Goal: Task Accomplishment & Management: Use online tool/utility

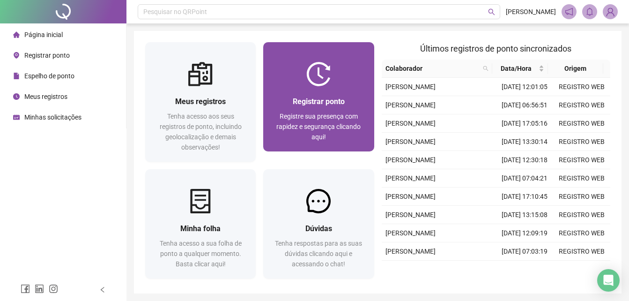
click at [281, 79] on div at bounding box center [318, 74] width 110 height 24
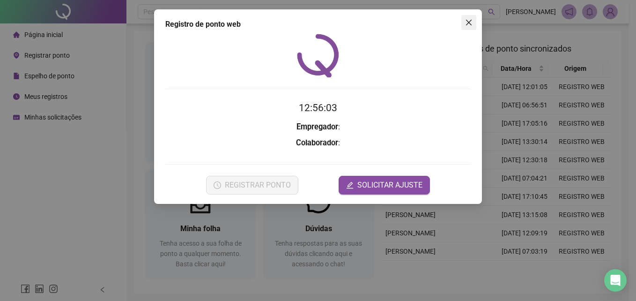
click at [468, 23] on icon "close" at bounding box center [469, 23] width 6 height 6
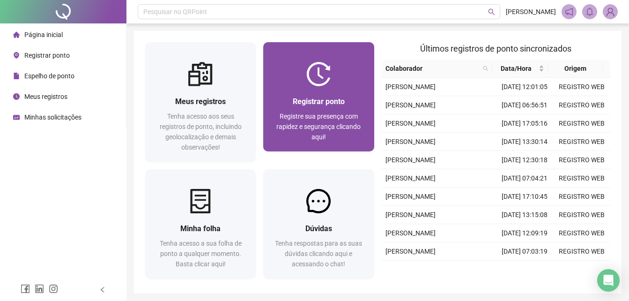
click at [344, 85] on div at bounding box center [318, 74] width 110 height 24
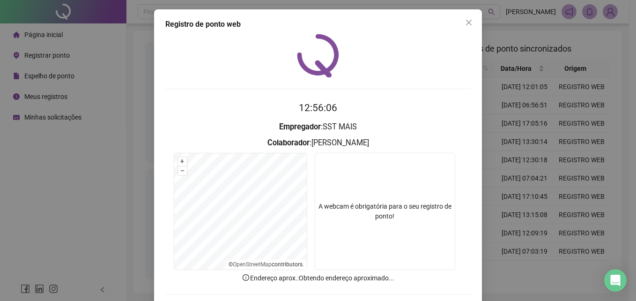
click at [469, 27] on button "Close" at bounding box center [468, 22] width 15 height 15
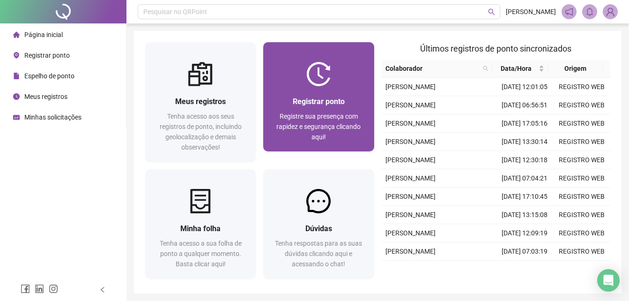
click at [321, 109] on div "Registrar ponto Registre sua presença com rapidez e segurança clicando aqui!" at bounding box center [318, 119] width 88 height 46
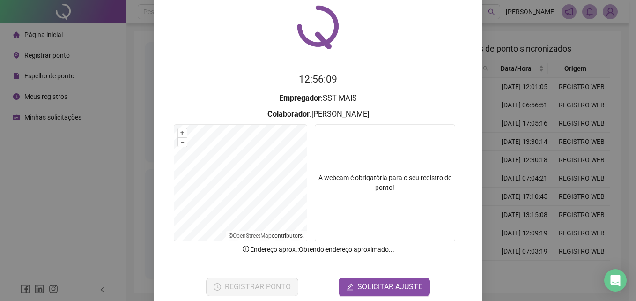
scroll to position [44, 0]
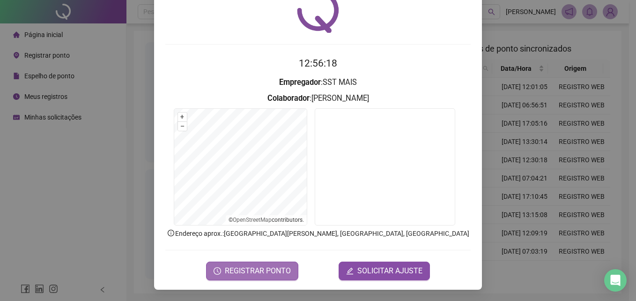
click at [261, 268] on span "REGISTRAR PONTO" at bounding box center [258, 270] width 66 height 11
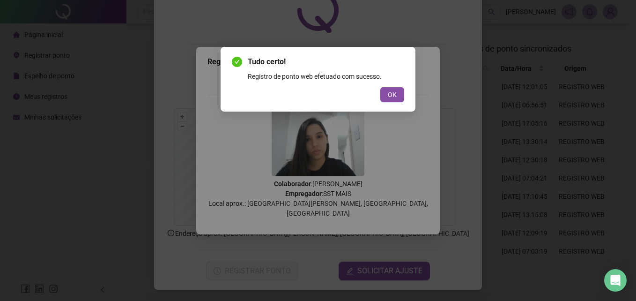
click at [380, 87] on button "OK" at bounding box center [392, 94] width 24 height 15
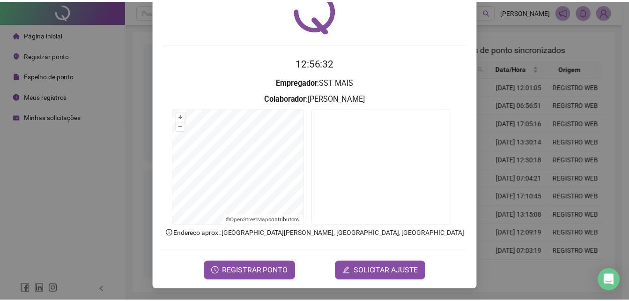
scroll to position [0, 0]
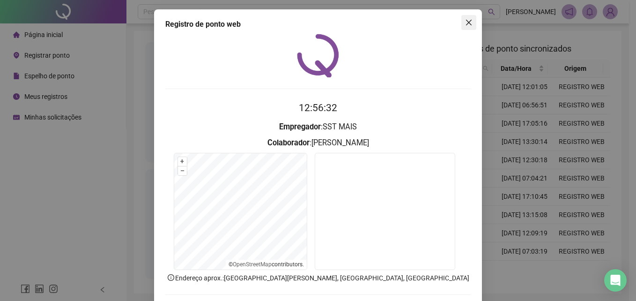
click at [465, 23] on icon "close" at bounding box center [468, 22] width 7 height 7
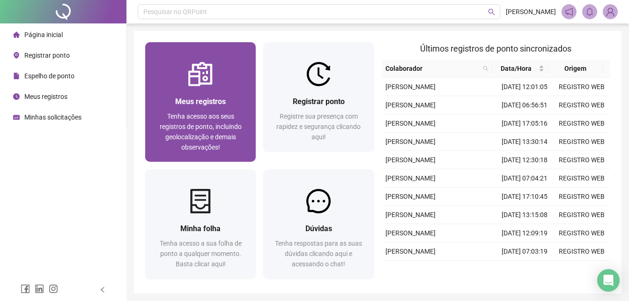
click at [202, 106] on div "Meus registros" at bounding box center [200, 102] width 88 height 12
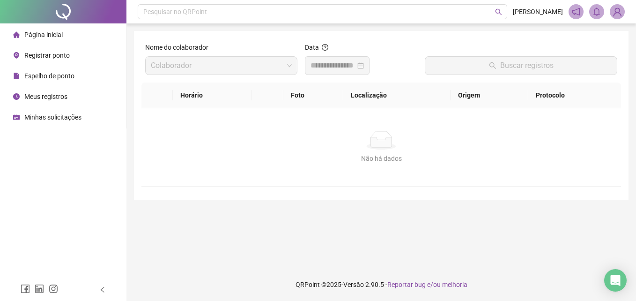
click at [68, 37] on li "Página inicial" at bounding box center [63, 34] width 122 height 19
